Goal: Task Accomplishment & Management: Complete application form

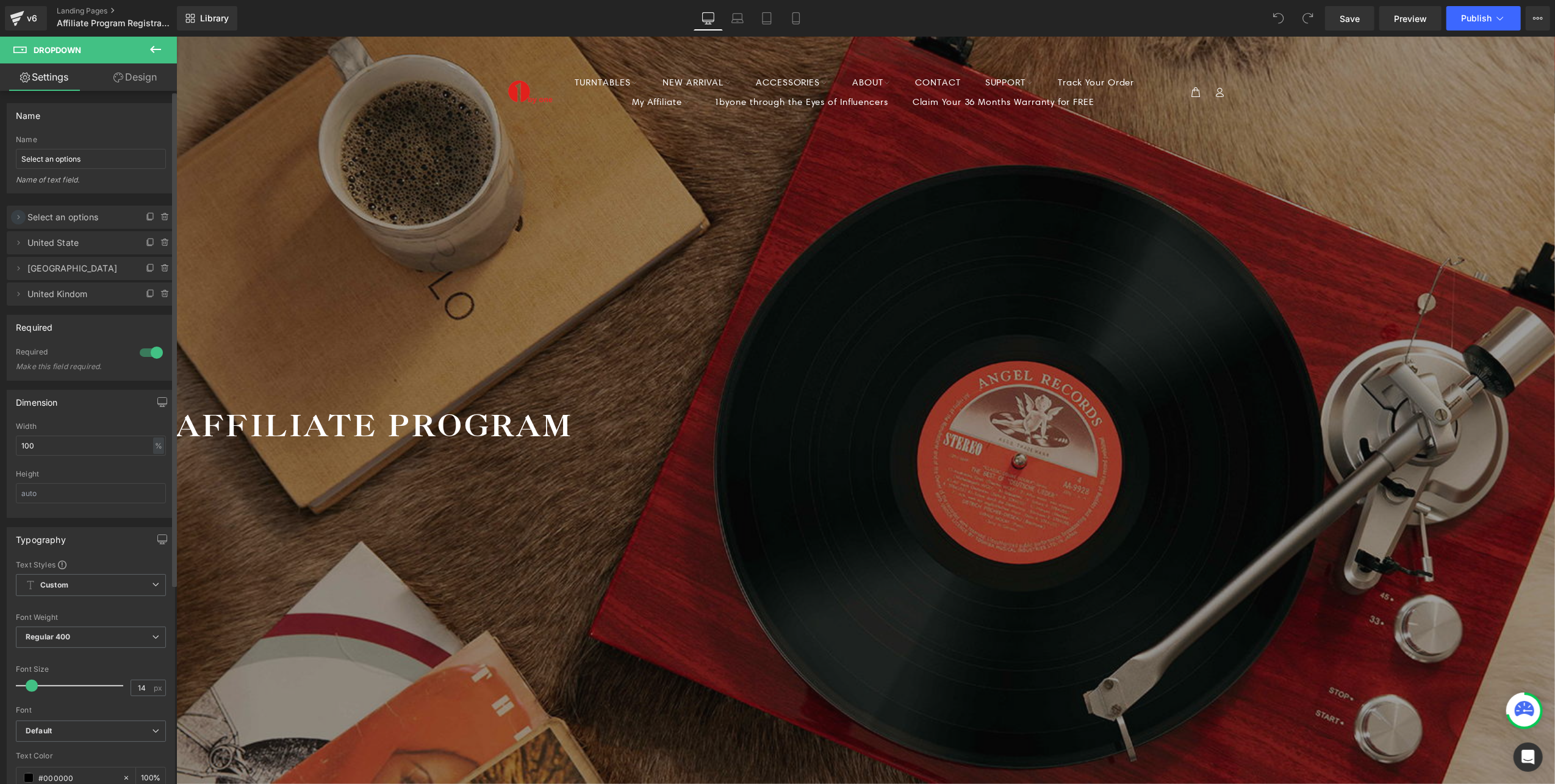
click at [18, 220] on icon at bounding box center [17, 217] width 10 height 10
drag, startPoint x: 86, startPoint y: 269, endPoint x: -3, endPoint y: 261, distance: 89.4
click at [0, 261] on html "You are previewing how the will restyle your page. You can not edit Elements in…" at bounding box center [777, 392] width 1555 height 784
click at [0, 318] on html "You are previewing how the will restyle your page. You can not edit Elements in…" at bounding box center [777, 392] width 1555 height 784
paste input "Select an options"
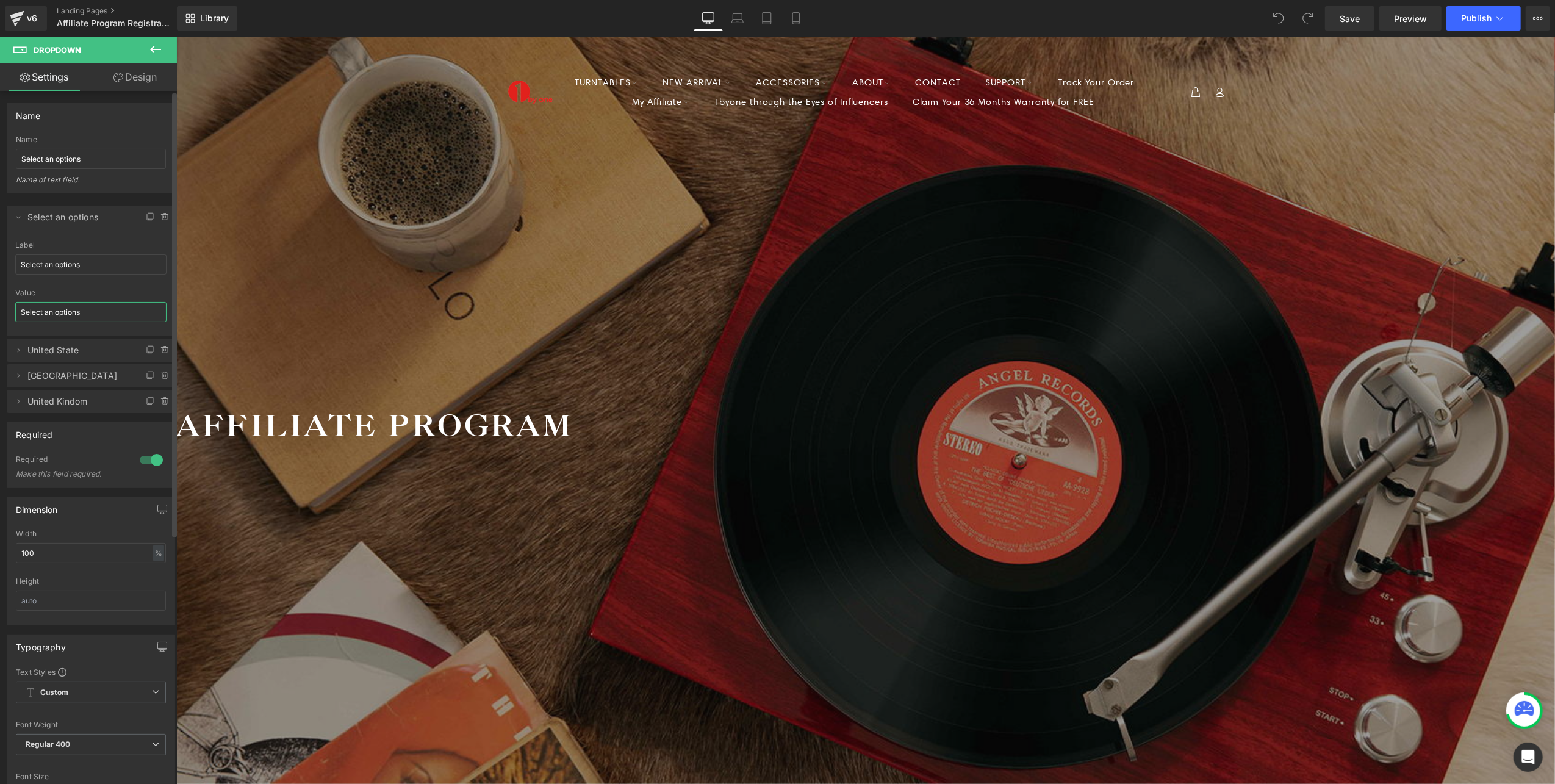
click at [61, 351] on span "United State" at bounding box center [78, 350] width 102 height 24
type input "Select an options"
click at [22, 350] on icon at bounding box center [17, 350] width 10 height 10
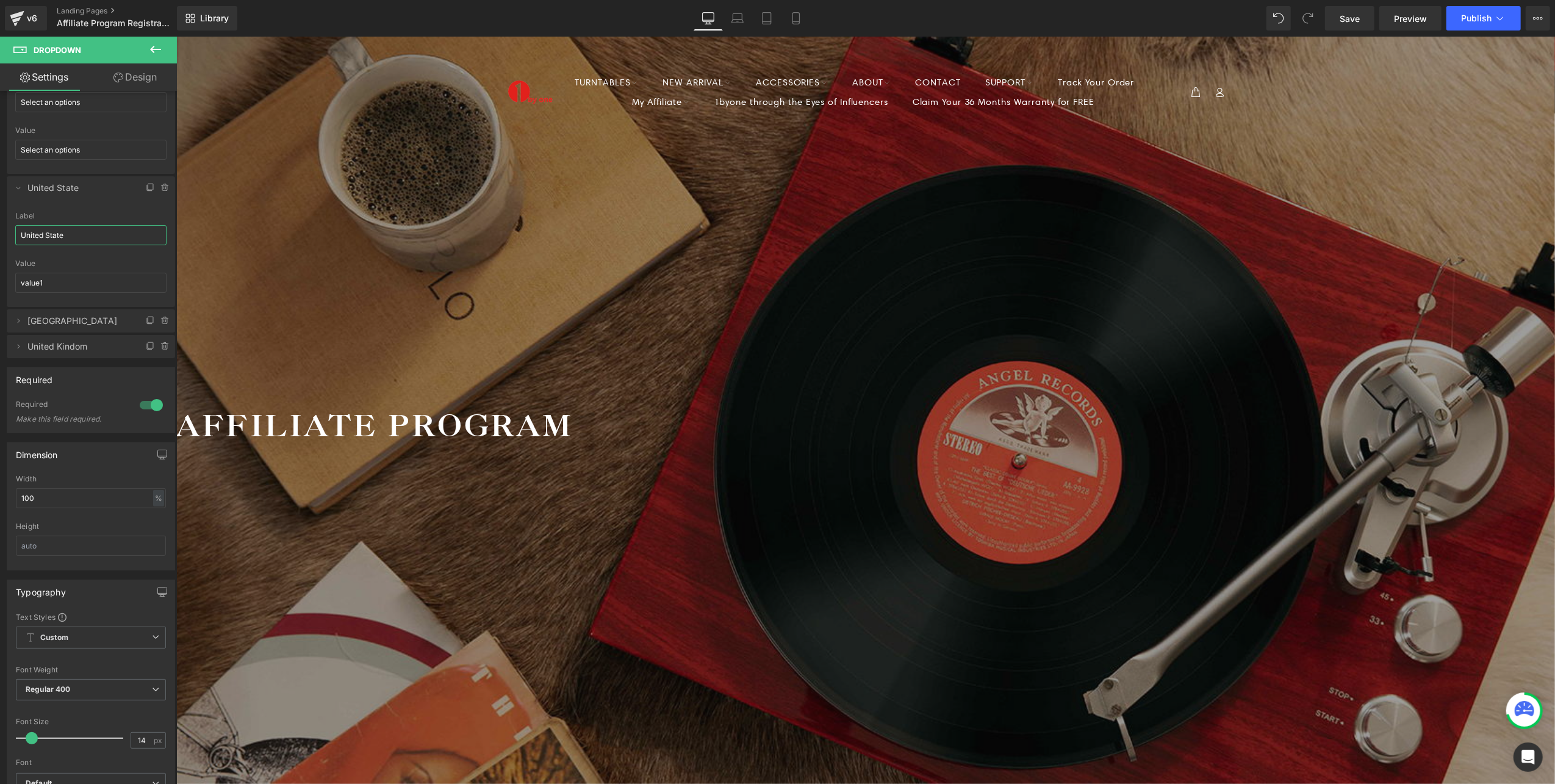
drag, startPoint x: 24, startPoint y: 237, endPoint x: -3, endPoint y: 235, distance: 27.1
click at [0, 235] on html "You are previewing how the will restyle your page. You can not edit Elements in…" at bounding box center [777, 392] width 1555 height 784
drag, startPoint x: 50, startPoint y: 281, endPoint x: -3, endPoint y: 283, distance: 53.0
click at [0, 283] on html "You are previewing how the will restyle your page. You can not edit Elements in…" at bounding box center [777, 392] width 1555 height 784
paste input "United State"
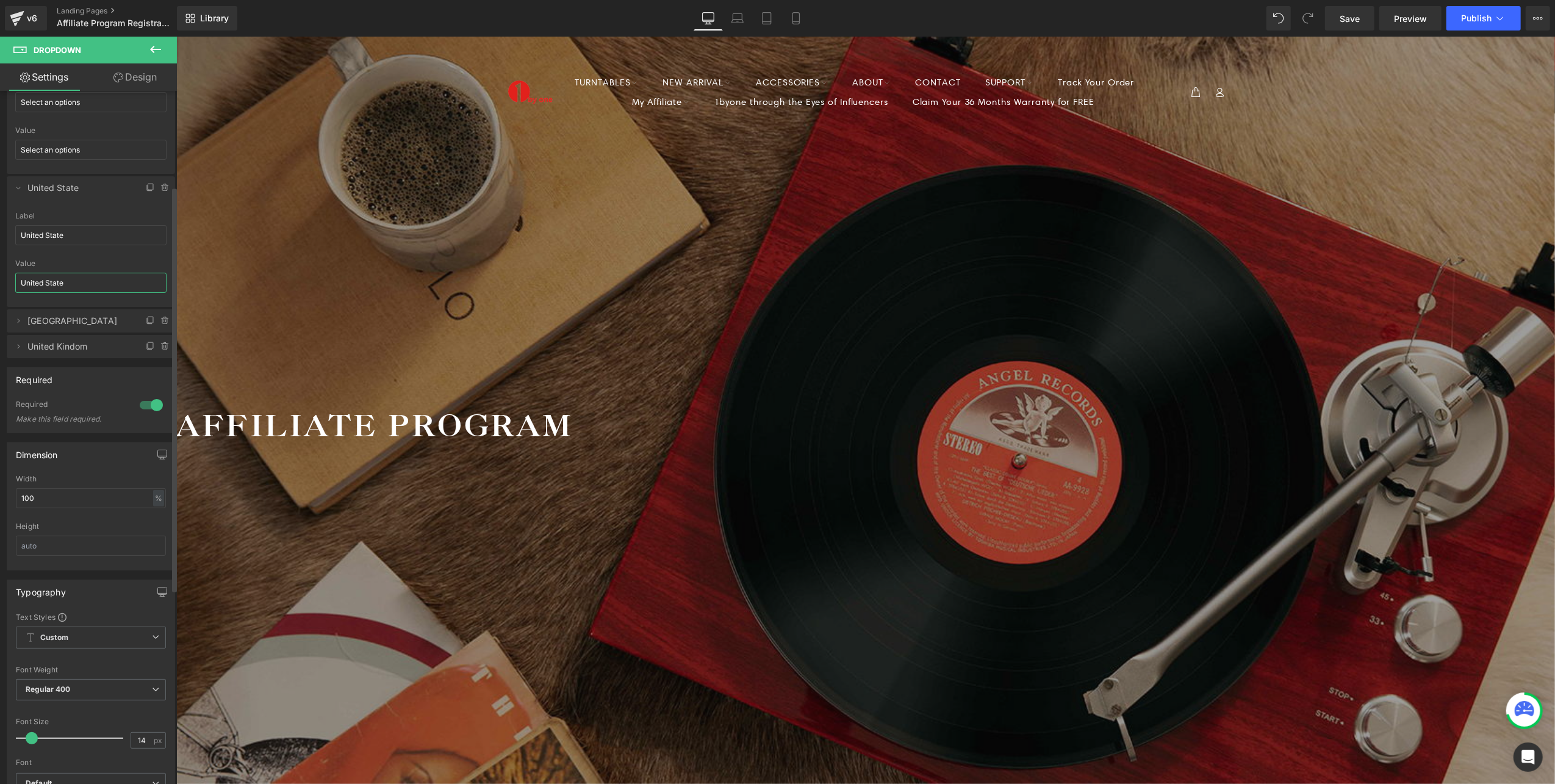
click at [43, 323] on span "[GEOGRAPHIC_DATA]" at bounding box center [78, 321] width 102 height 24
type input "United State"
click at [17, 318] on icon at bounding box center [17, 320] width 10 height 10
drag, startPoint x: 53, startPoint y: 362, endPoint x: -3, endPoint y: 364, distance: 56.0
click at [0, 364] on html "You are previewing how the will restyle your page. You can not edit Elements in…" at bounding box center [777, 392] width 1555 height 784
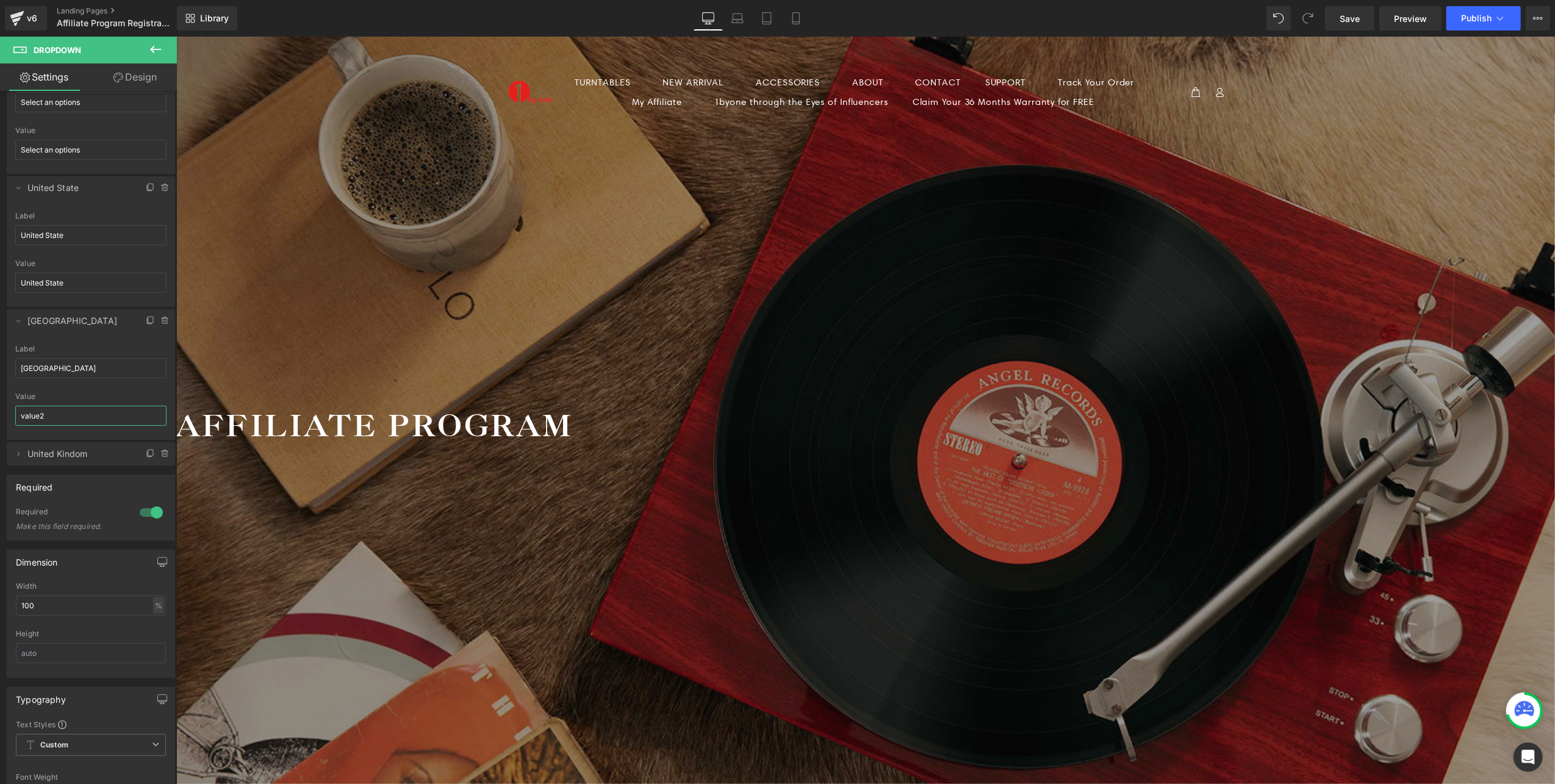
drag, startPoint x: 52, startPoint y: 416, endPoint x: -3, endPoint y: 417, distance: 55.0
click at [0, 417] on html "You are previewing how the will restyle your page. You can not edit Elements in…" at bounding box center [777, 392] width 1555 height 784
paste input "[GEOGRAPHIC_DATA]"
click at [42, 445] on span "United Kindom" at bounding box center [78, 454] width 102 height 24
click at [39, 459] on span "United Kindom" at bounding box center [78, 454] width 102 height 24
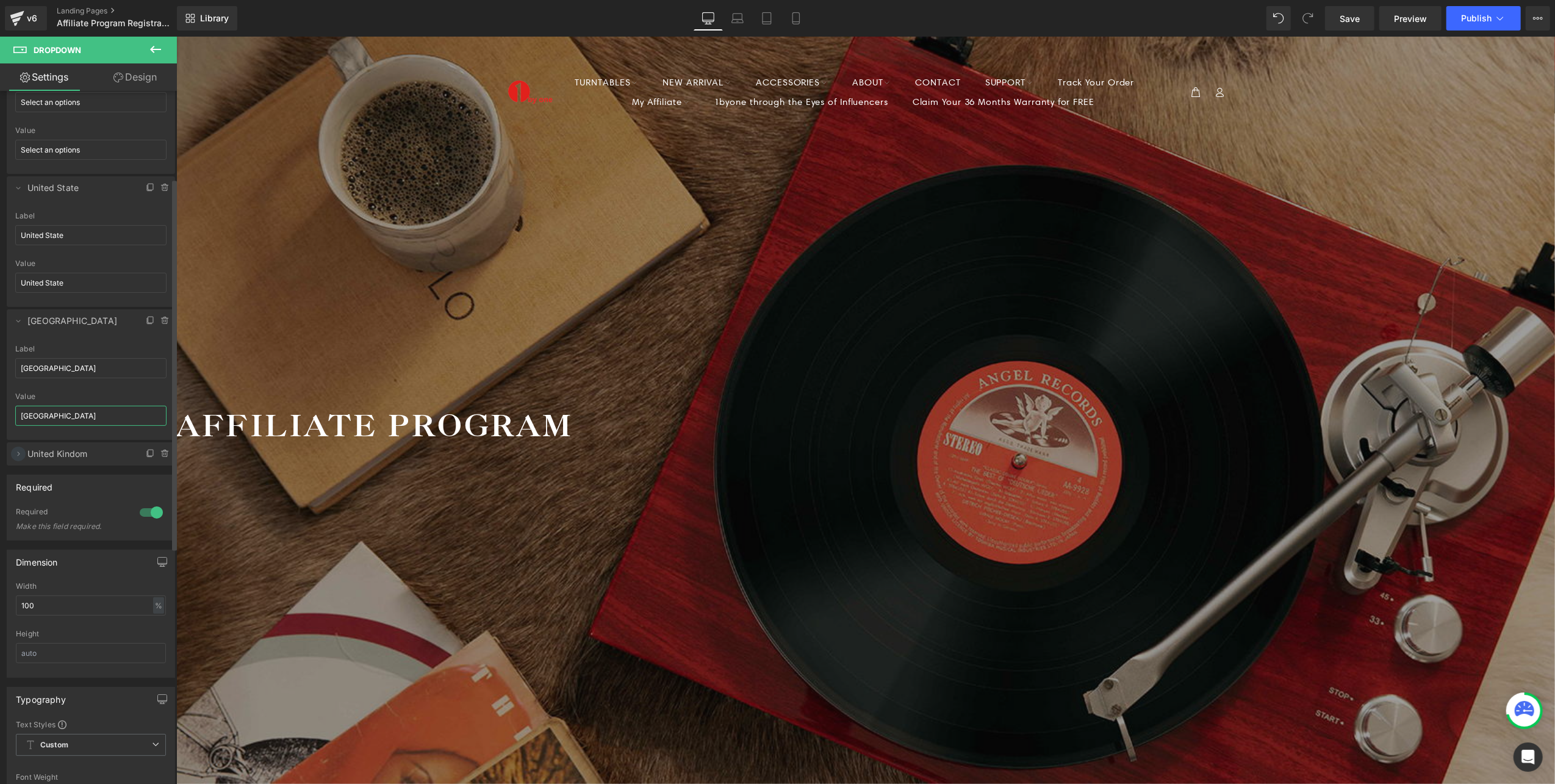
type input "[GEOGRAPHIC_DATA]"
click at [12, 457] on span at bounding box center [18, 454] width 15 height 15
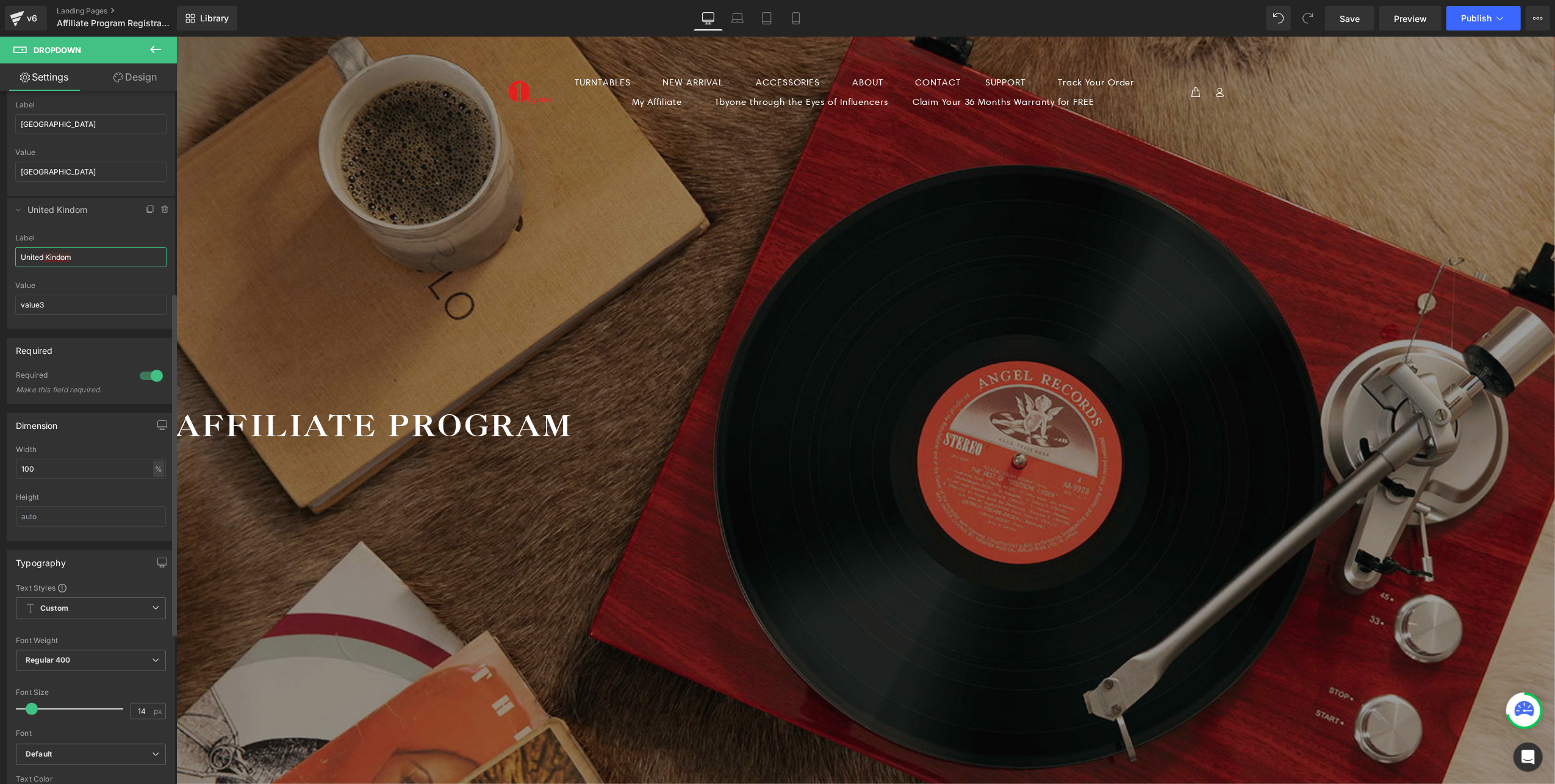
drag, startPoint x: 70, startPoint y: 260, endPoint x: 0, endPoint y: 257, distance: 70.1
click at [0, 257] on html "You are previewing how the will restyle your page. You can not edit Elements in…" at bounding box center [777, 392] width 1555 height 784
click at [49, 303] on input "value3" at bounding box center [90, 304] width 151 height 20
drag, startPoint x: 57, startPoint y: 308, endPoint x: -3, endPoint y: 301, distance: 60.4
click at [0, 301] on html "You are previewing how the will restyle your page. You can not edit Elements in…" at bounding box center [777, 392] width 1555 height 784
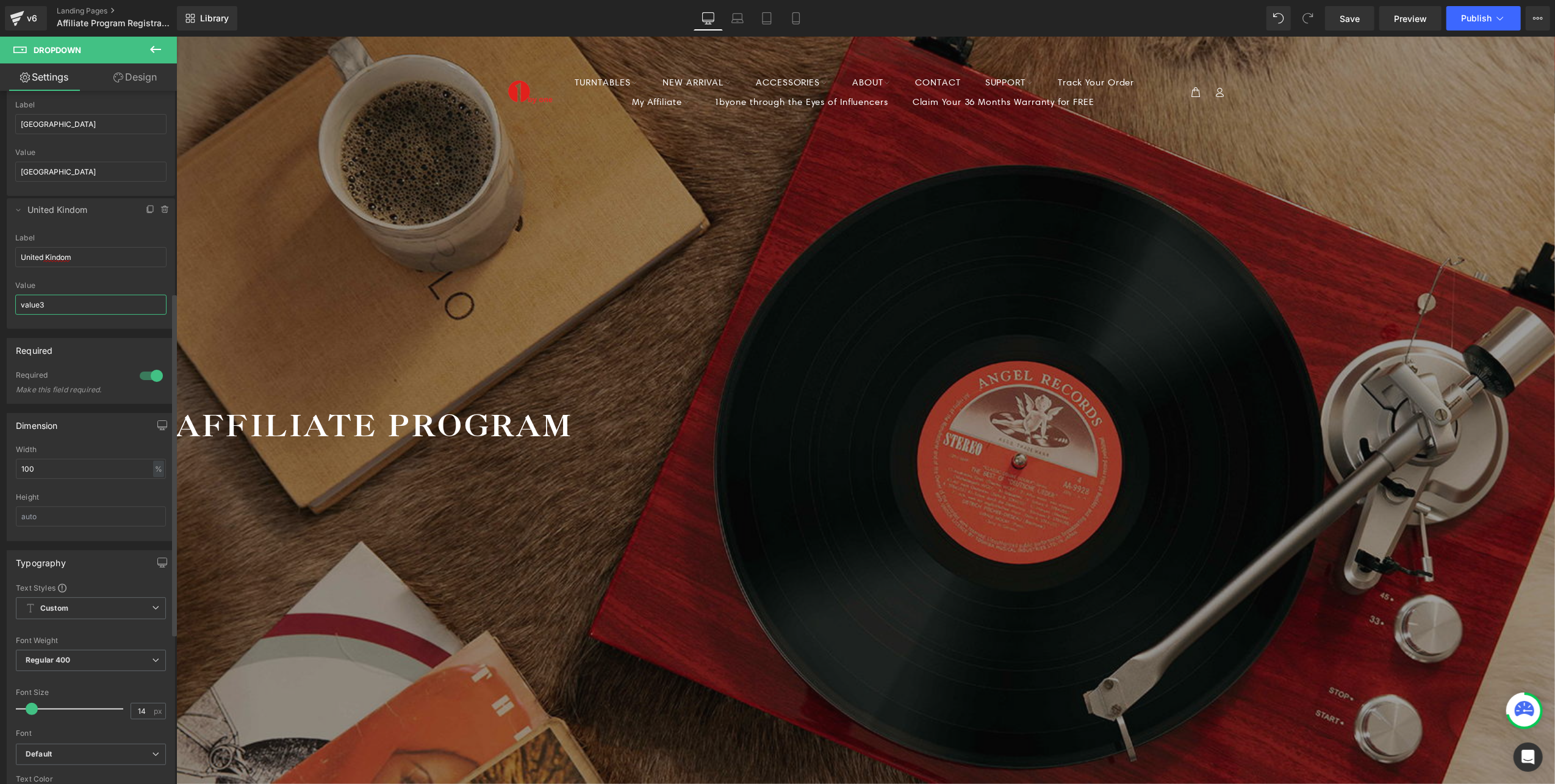
paste input "United Kindom"
type input "United Kindom"
click at [62, 260] on input "United Kindom" at bounding box center [90, 257] width 151 height 20
click at [57, 260] on input "United Kindom" at bounding box center [90, 257] width 151 height 20
drag, startPoint x: 89, startPoint y: 262, endPoint x: 47, endPoint y: 266, distance: 42.2
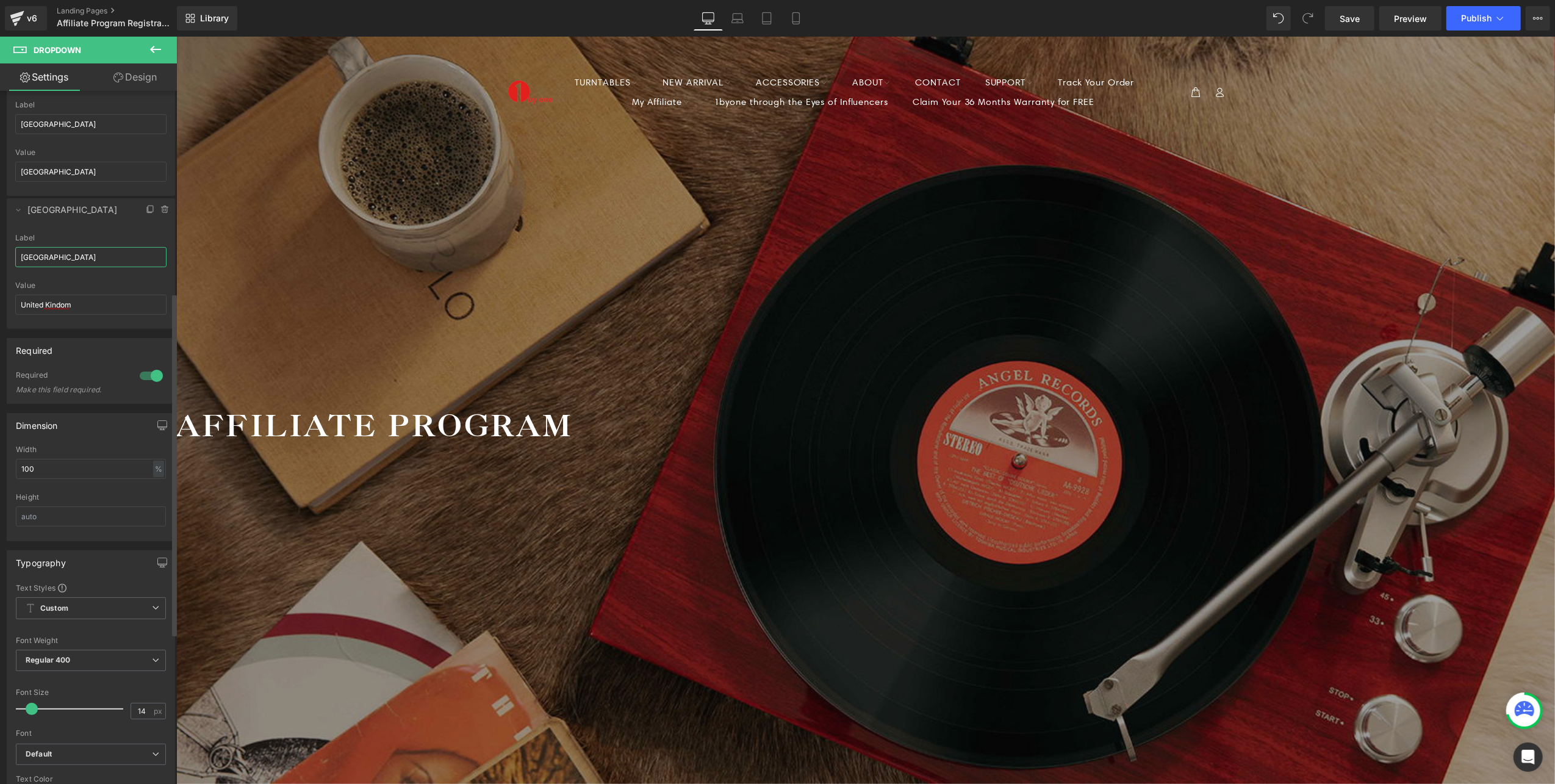
click at [47, 266] on input "[GEOGRAPHIC_DATA]" at bounding box center [90, 257] width 151 height 20
type input "[GEOGRAPHIC_DATA]"
drag, startPoint x: 46, startPoint y: 308, endPoint x: 96, endPoint y: 305, distance: 50.1
click at [96, 305] on input "United Kindom" at bounding box center [90, 304] width 151 height 20
paste input "g"
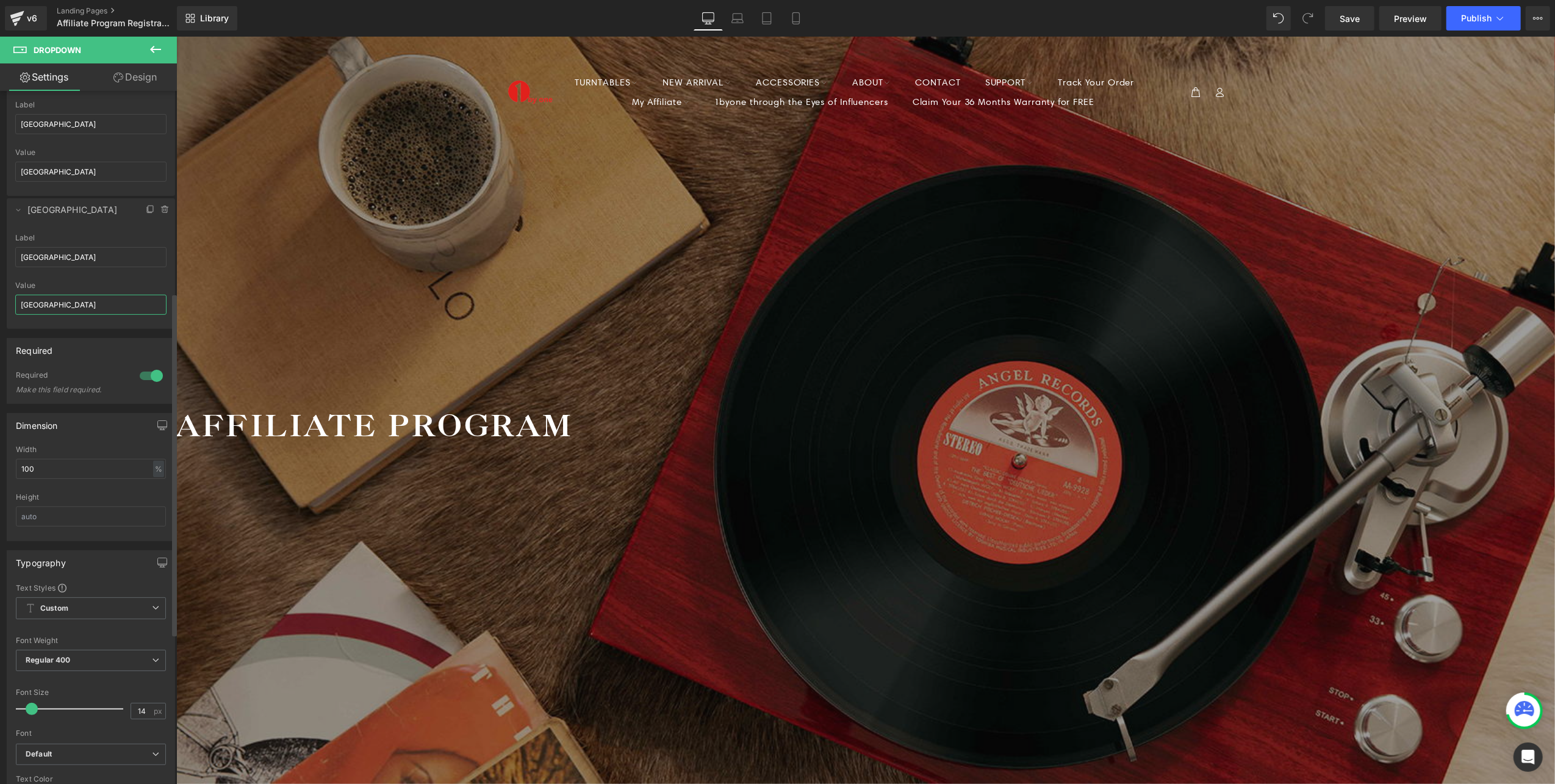
type input "[GEOGRAPHIC_DATA]"
click at [108, 280] on div at bounding box center [90, 277] width 151 height 8
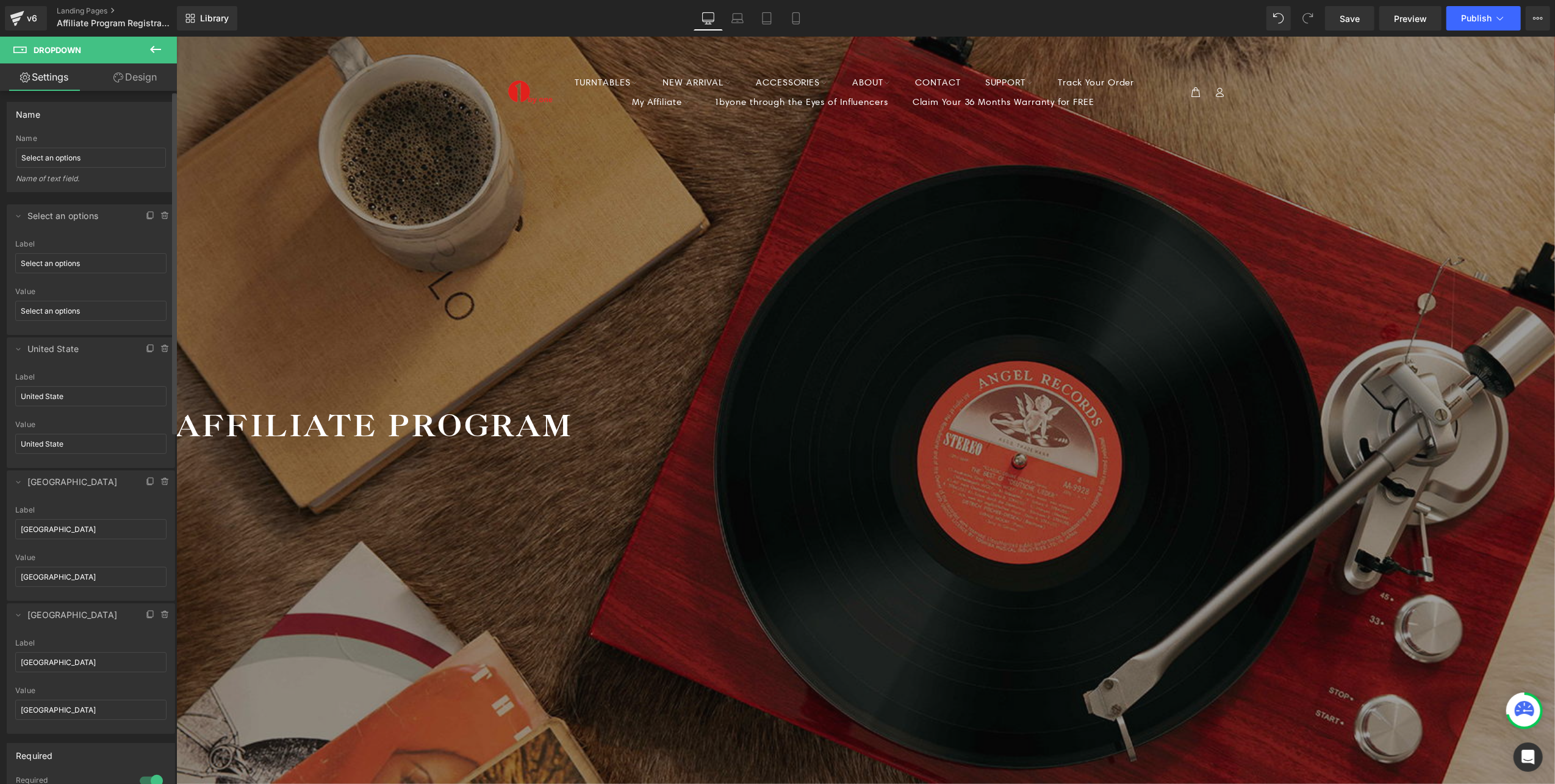
scroll to position [0, 0]
drag, startPoint x: 15, startPoint y: 164, endPoint x: -3, endPoint y: 163, distance: 18.0
click at [0, 163] on html "You are previewing how the will restyle your page. You can not edit Elements in…" at bounding box center [777, 392] width 1555 height 784
type input "Country"
click at [73, 140] on div "Name" at bounding box center [91, 140] width 150 height 9
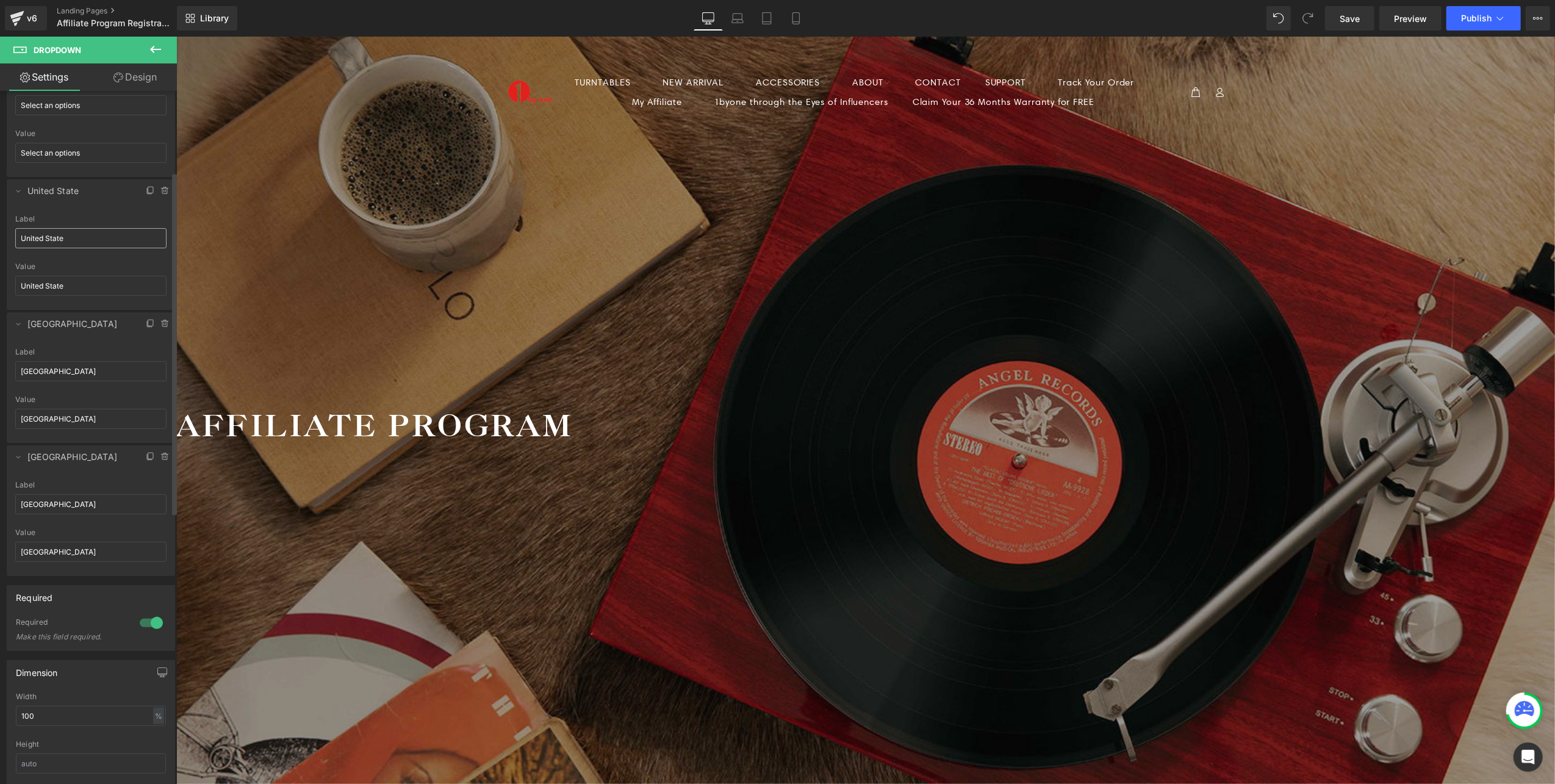
scroll to position [163, 0]
click at [146, 456] on icon at bounding box center [150, 454] width 10 height 10
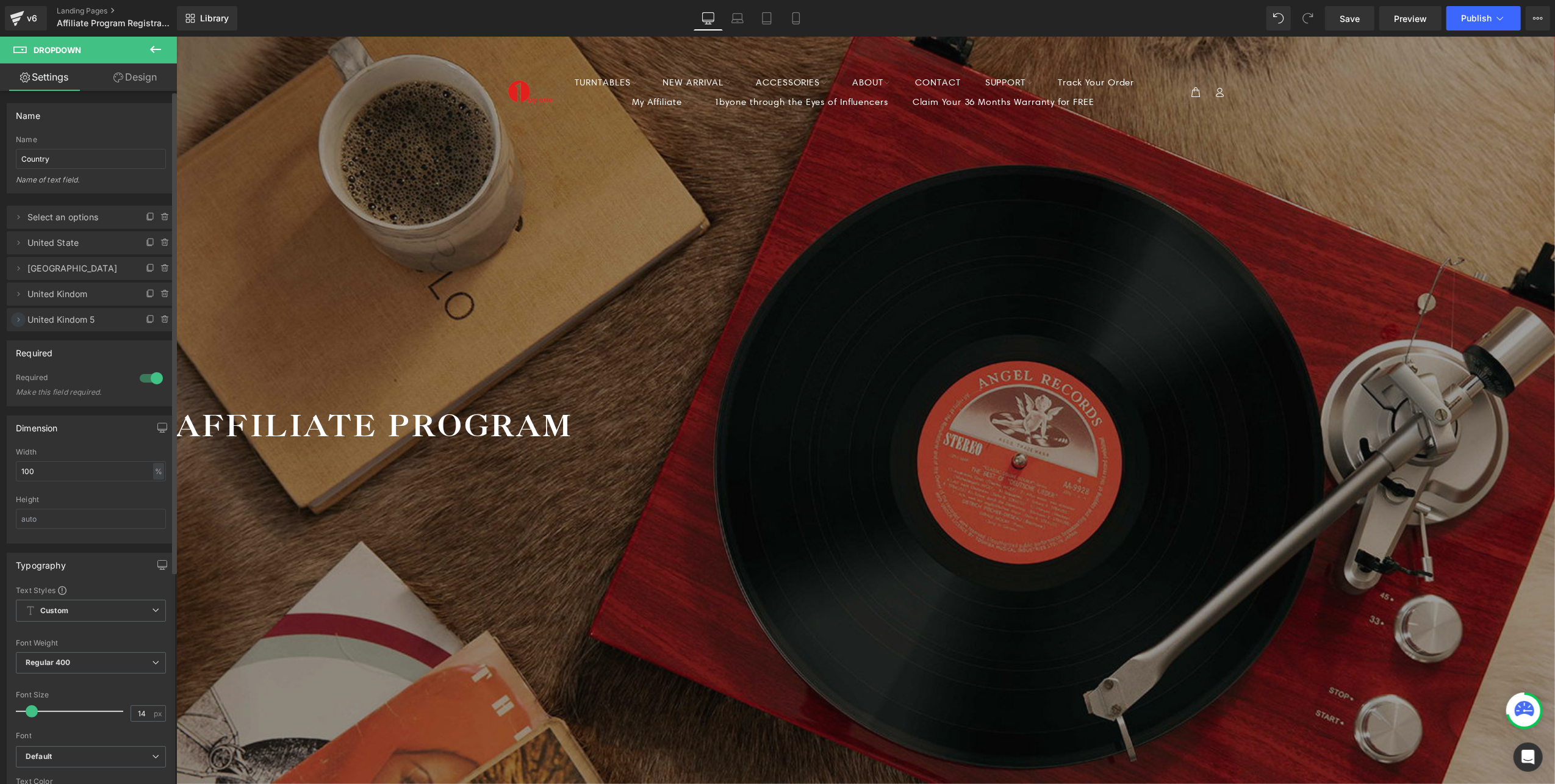
click at [23, 317] on icon at bounding box center [17, 319] width 10 height 10
drag, startPoint x: 45, startPoint y: 367, endPoint x: -3, endPoint y: 368, distance: 48.0
click at [0, 368] on html "You are previewing how the will restyle your page. You can not edit Elements in…" at bounding box center [777, 392] width 1555 height 784
type input "o"
drag, startPoint x: 52, startPoint y: 367, endPoint x: -3, endPoint y: 368, distance: 55.0
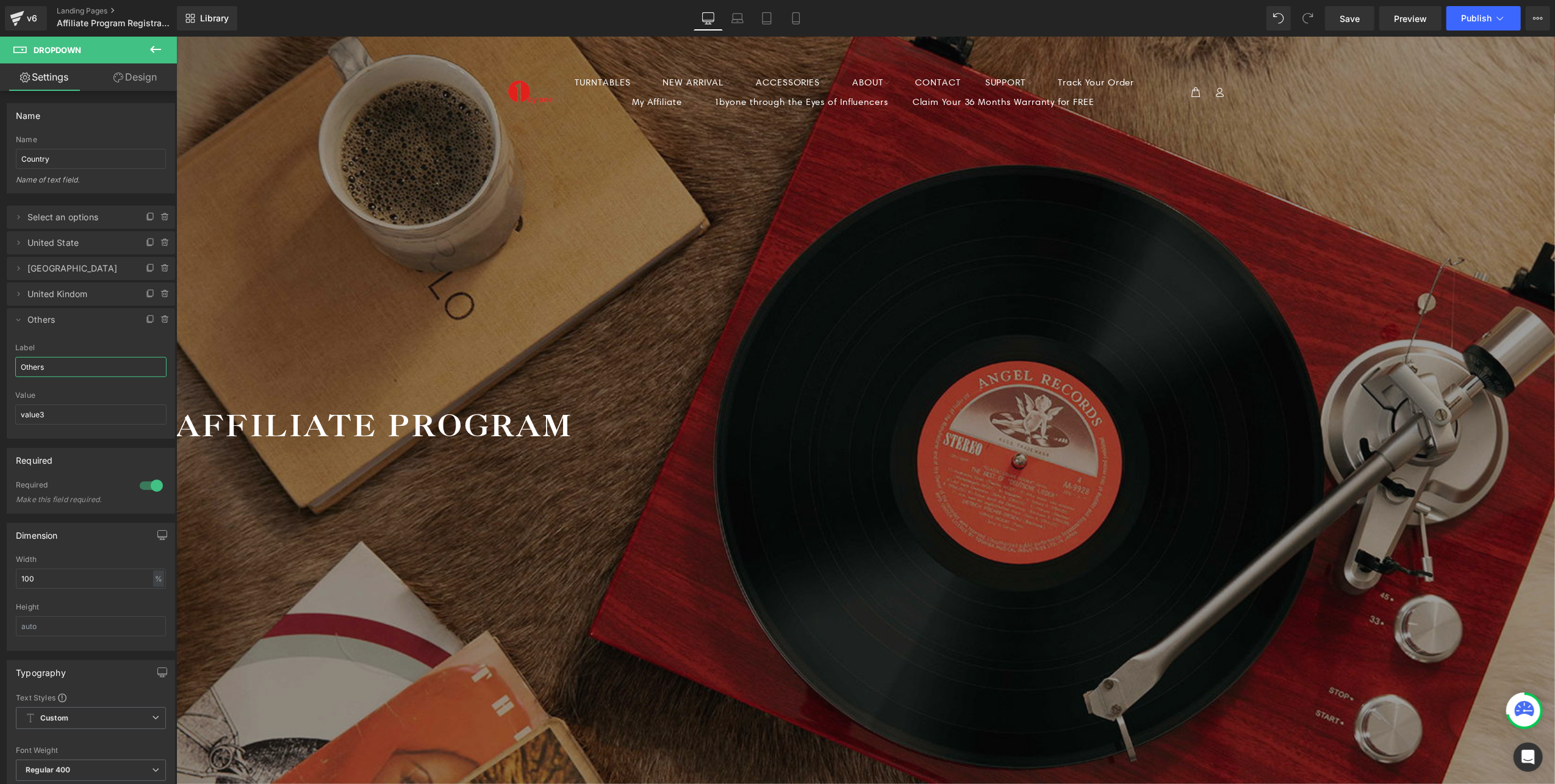
click at [0, 368] on html "You are previewing how the will restyle your page. You can not edit Elements in…" at bounding box center [777, 392] width 1555 height 784
type input "Others"
click at [0, 416] on html "You are previewing how the will restyle your page. You can not edit Elements in…" at bounding box center [777, 392] width 1555 height 784
paste input "Others"
type input "Others"
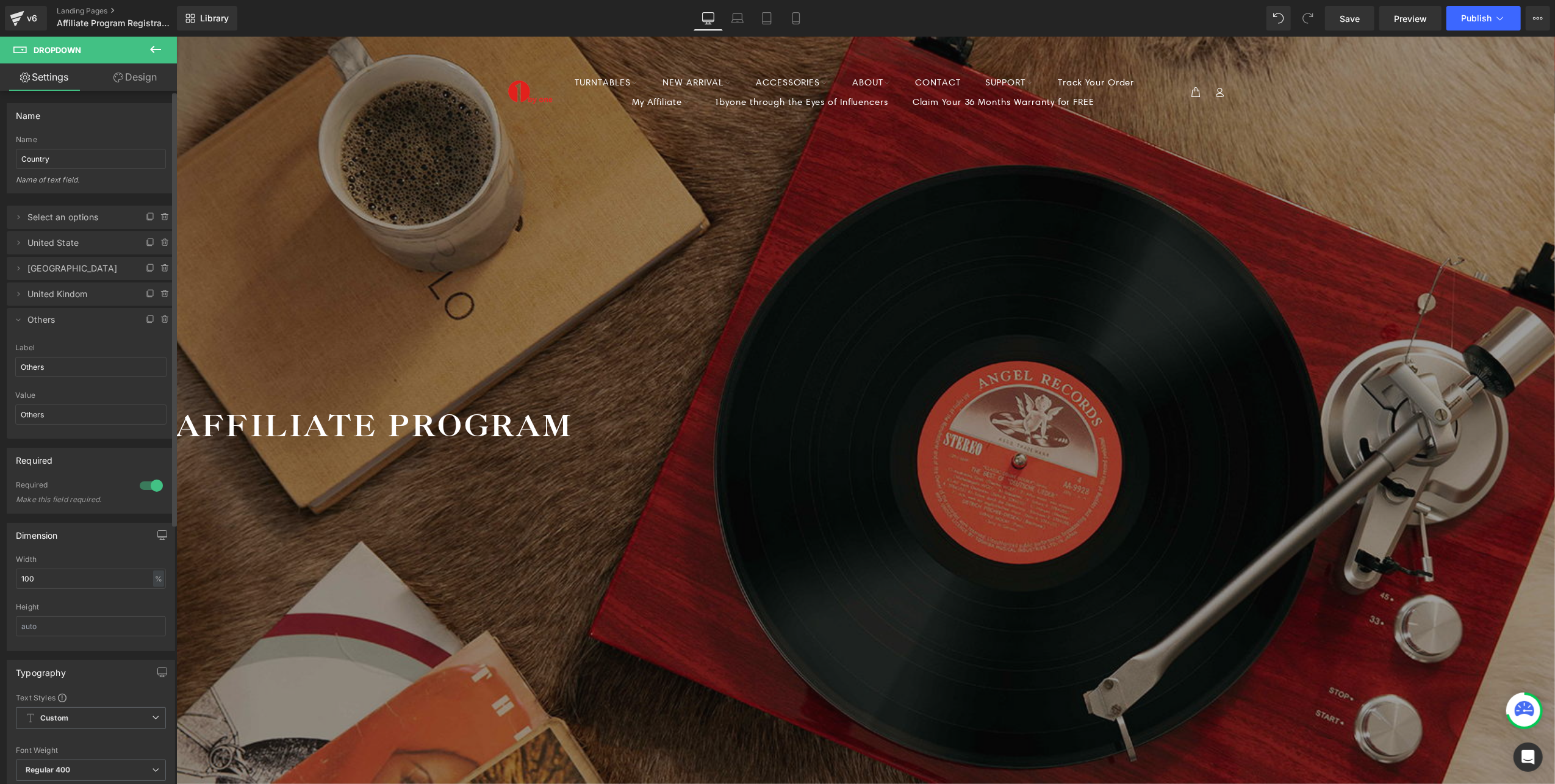
click at [1, 410] on div "value1 => Select an options value1 => United State value2 => [GEOGRAPHIC_DATA] …" at bounding box center [91, 316] width 183 height 246
click at [13, 323] on icon at bounding box center [17, 319] width 10 height 10
click at [1474, 9] on button "Publish" at bounding box center [1483, 18] width 74 height 24
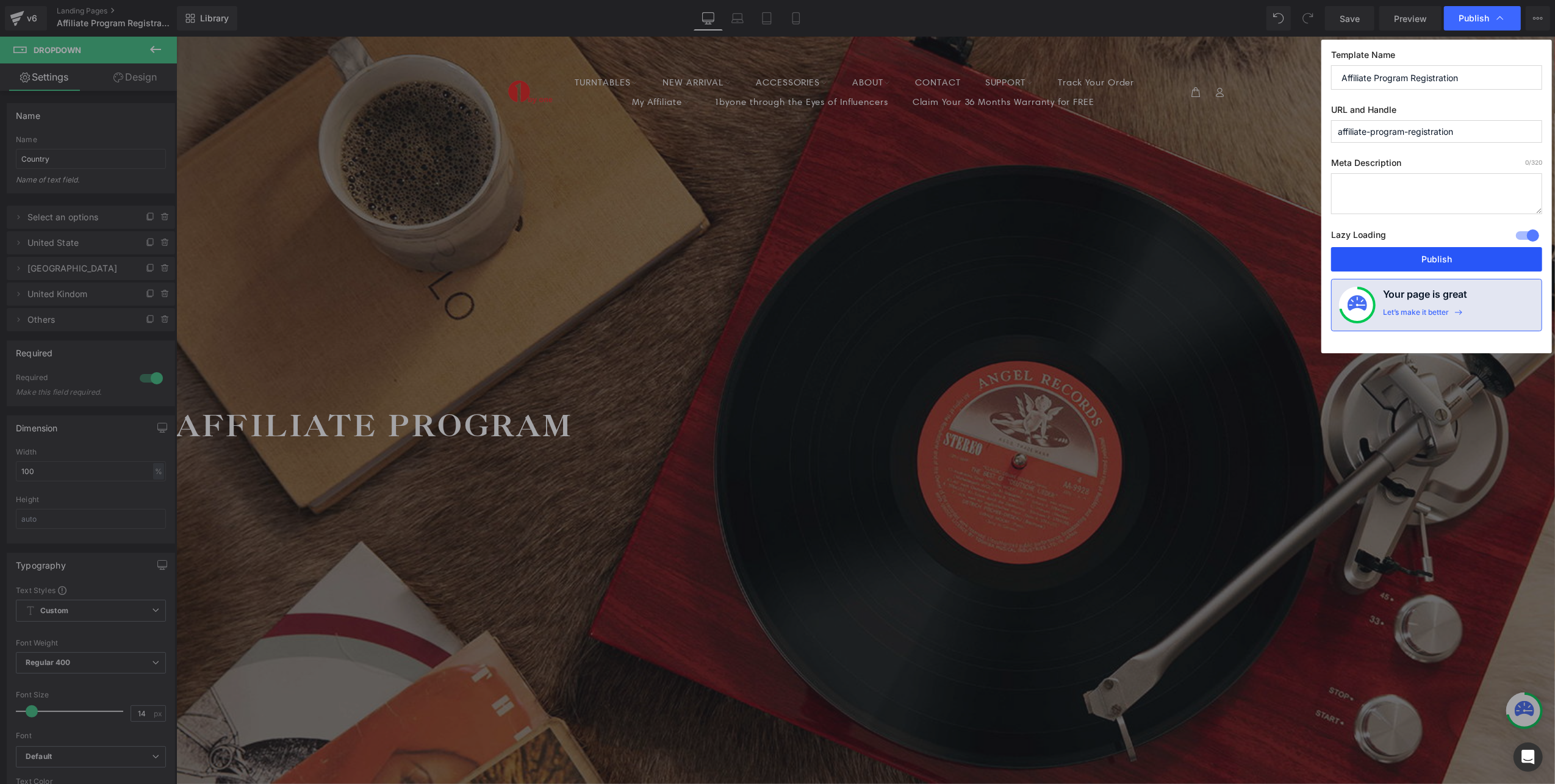
drag, startPoint x: 1438, startPoint y: 261, endPoint x: 635, endPoint y: 744, distance: 937.1
click at [1438, 261] on button "Publish" at bounding box center [1436, 260] width 211 height 24
